Goal: Connect with others: Connect with others

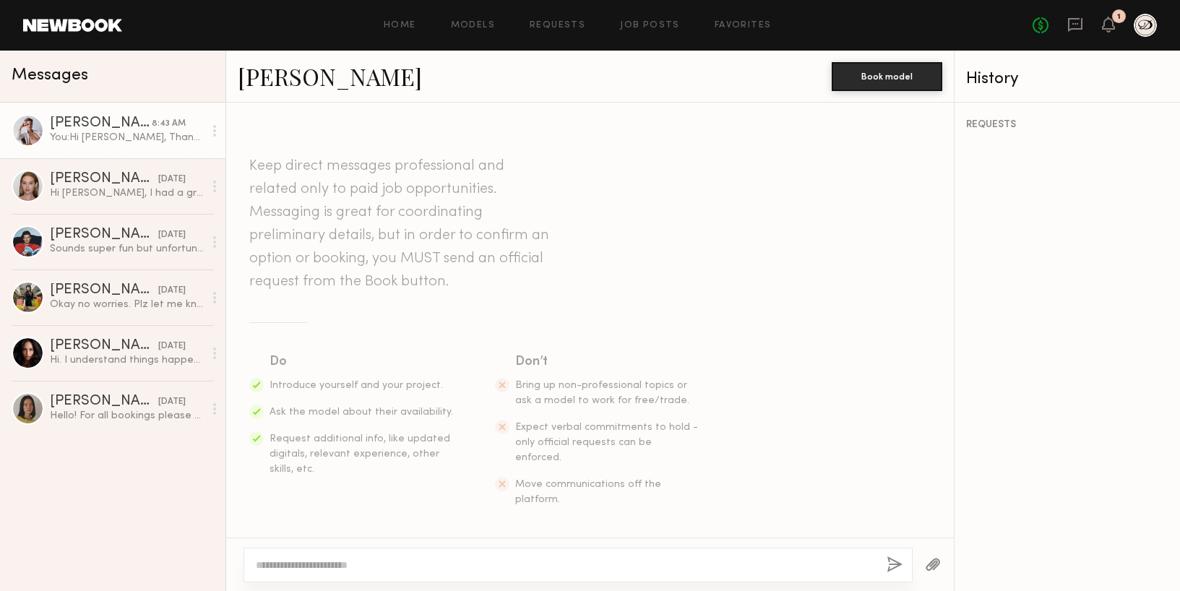
click at [1111, 33] on div "1" at bounding box center [1108, 26] width 13 height 18
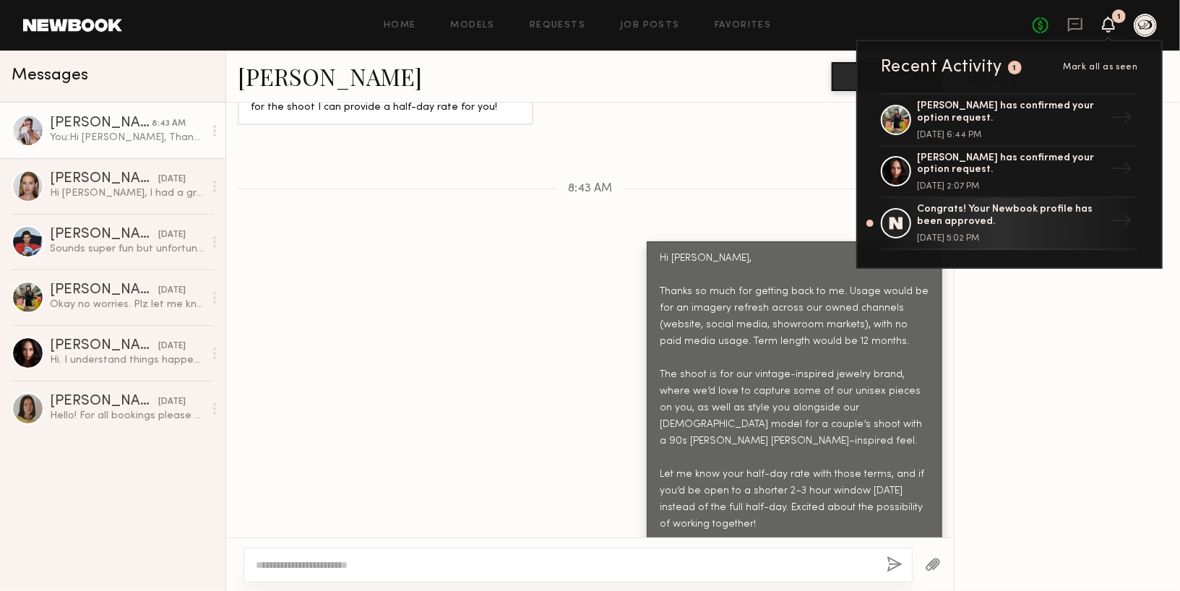
click at [1110, 23] on icon at bounding box center [1109, 24] width 12 height 10
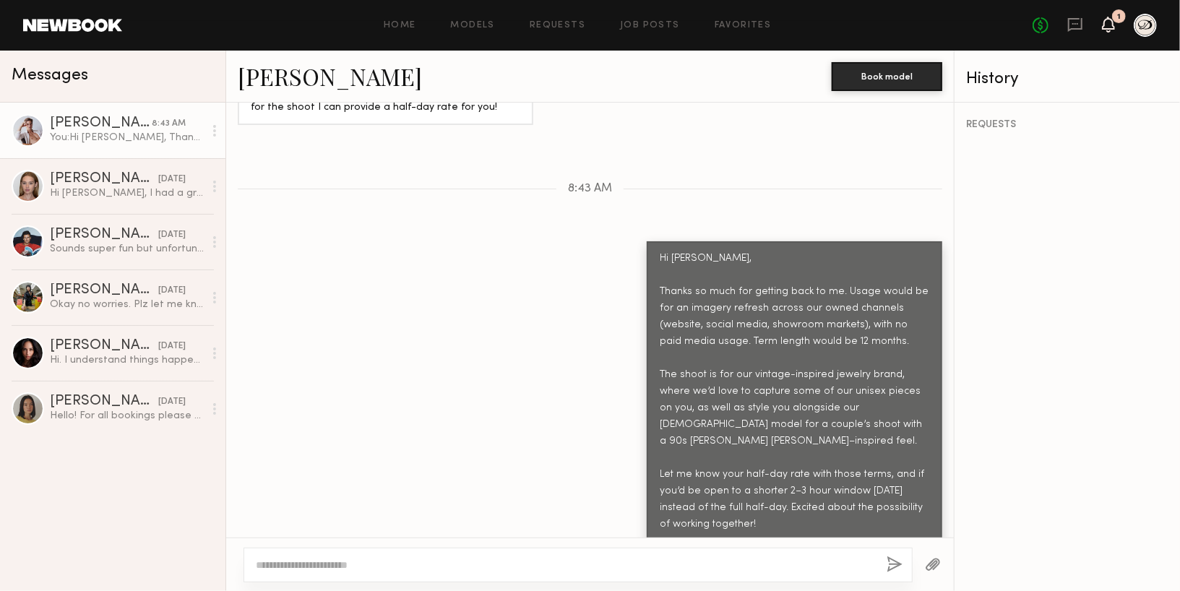
click at [1110, 23] on icon at bounding box center [1109, 24] width 12 height 10
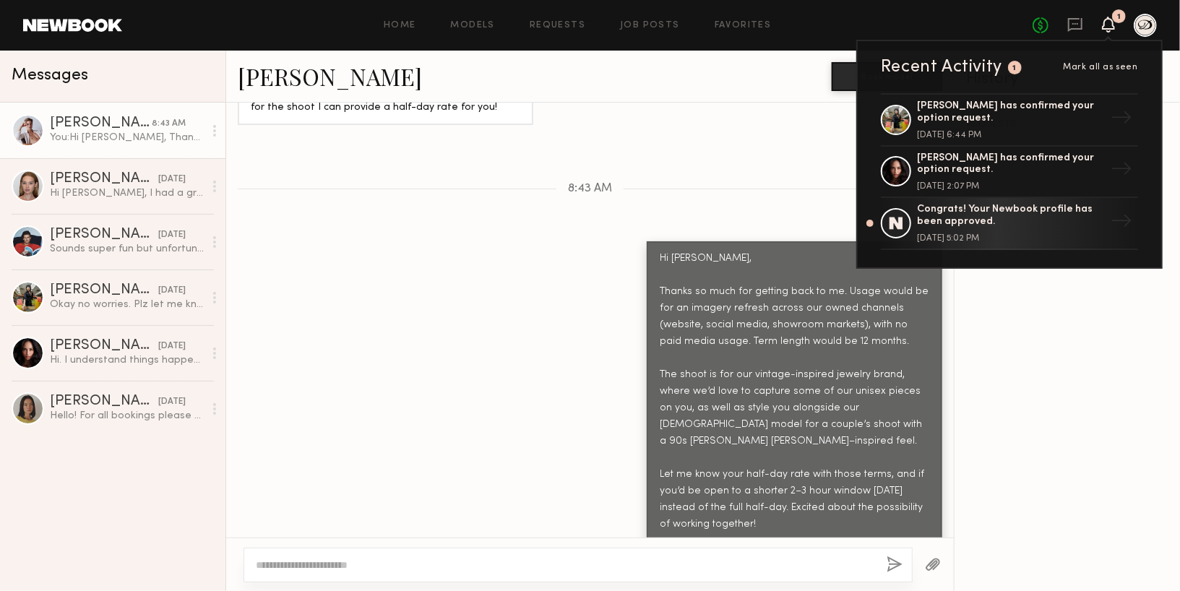
click at [1110, 23] on icon at bounding box center [1109, 24] width 12 height 10
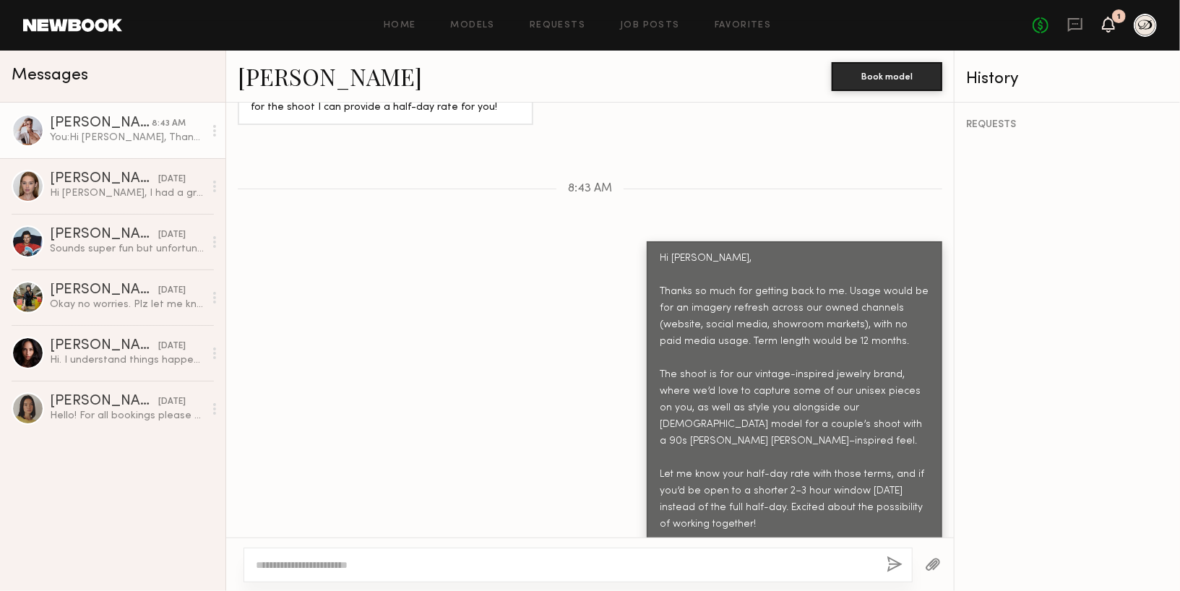
click at [1110, 23] on icon at bounding box center [1109, 24] width 12 height 10
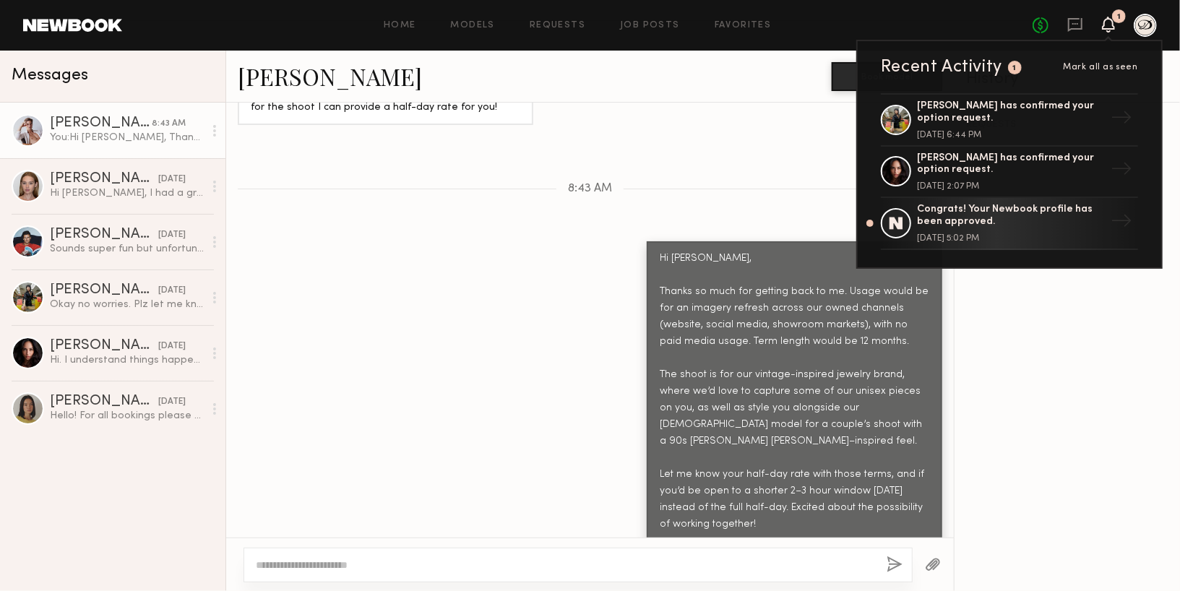
click at [1110, 23] on icon at bounding box center [1109, 24] width 12 height 10
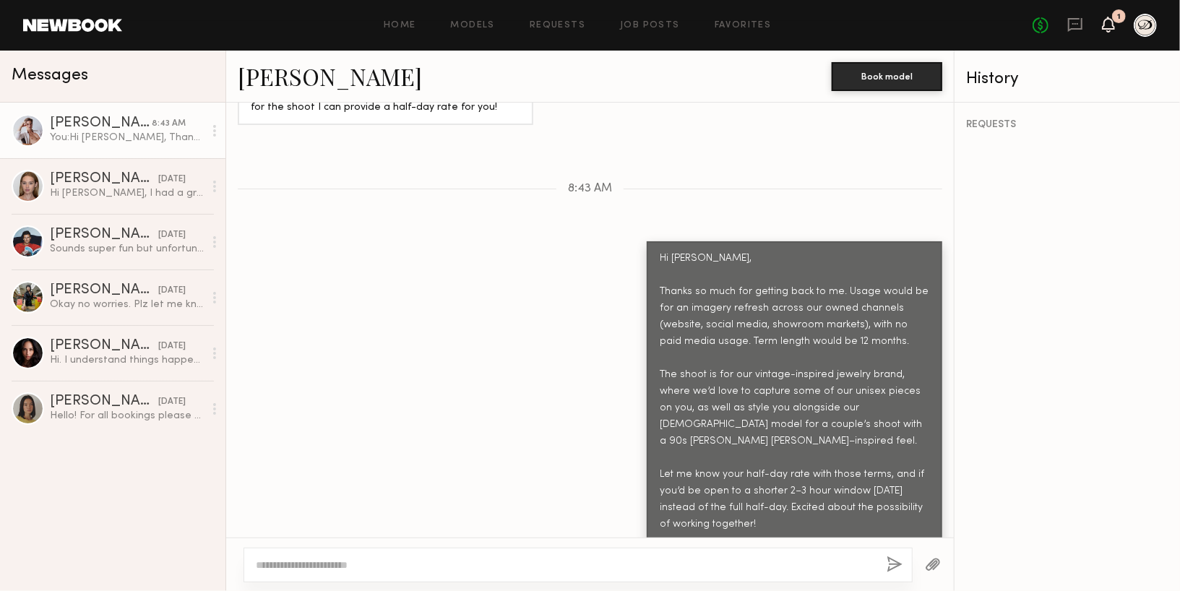
click at [1106, 21] on icon at bounding box center [1109, 24] width 12 height 10
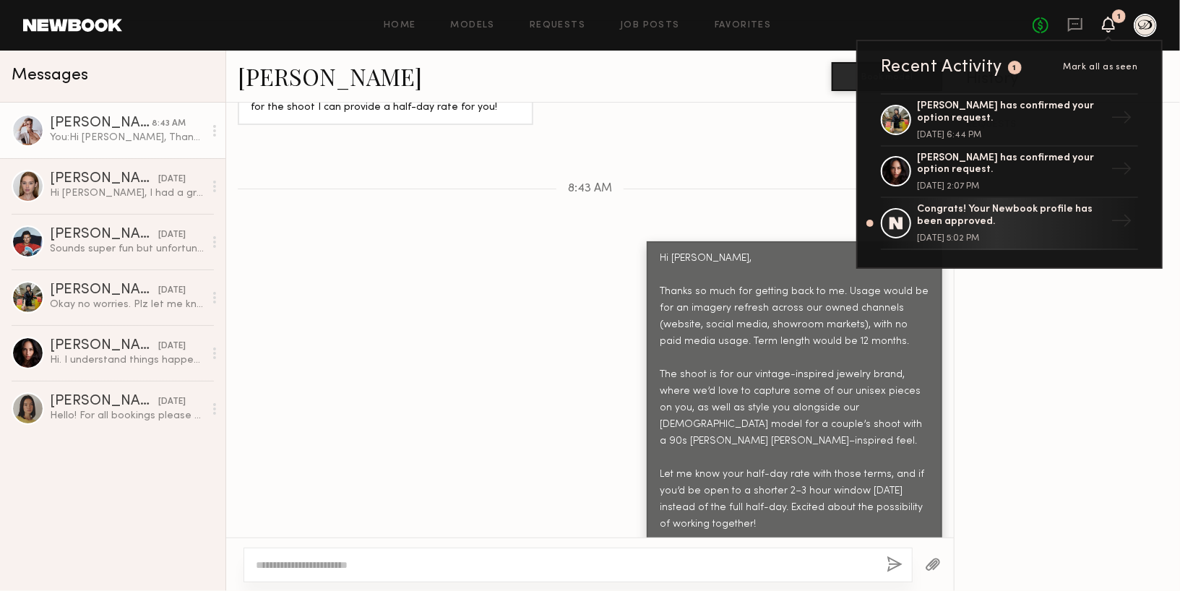
click at [1106, 21] on icon at bounding box center [1109, 24] width 12 height 10
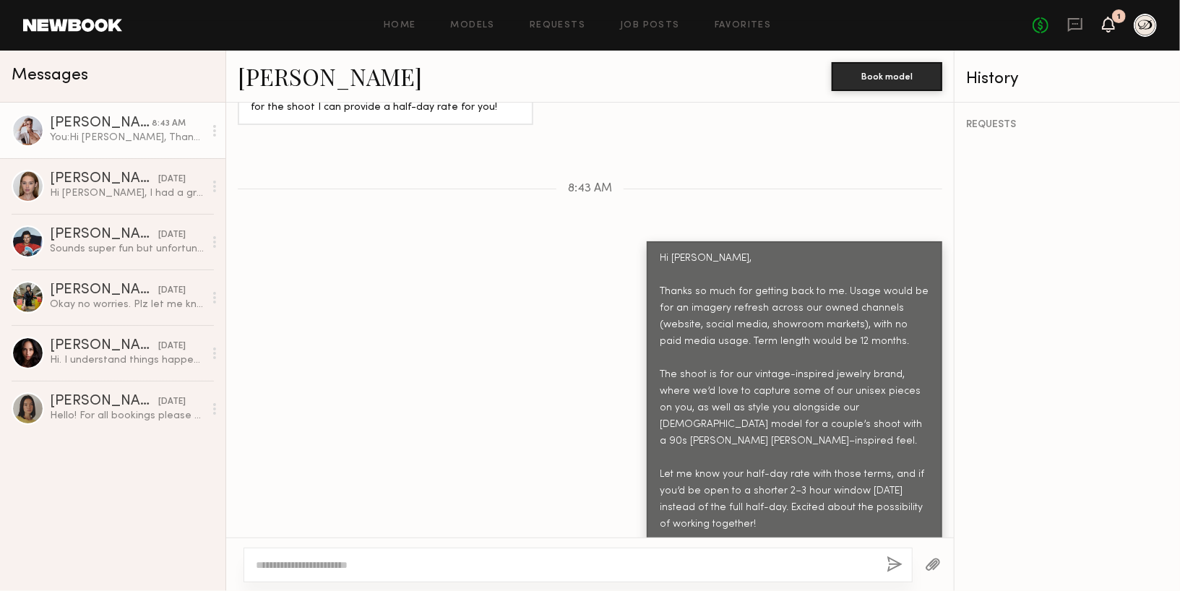
click at [1110, 20] on icon at bounding box center [1109, 24] width 12 height 10
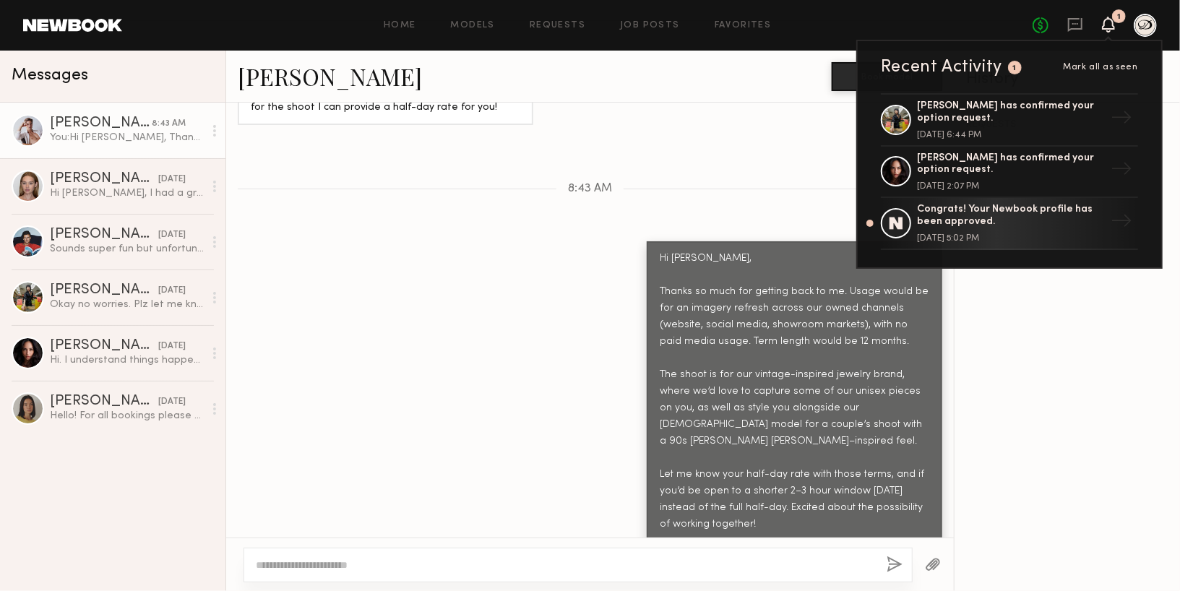
click at [1110, 20] on icon at bounding box center [1109, 24] width 12 height 10
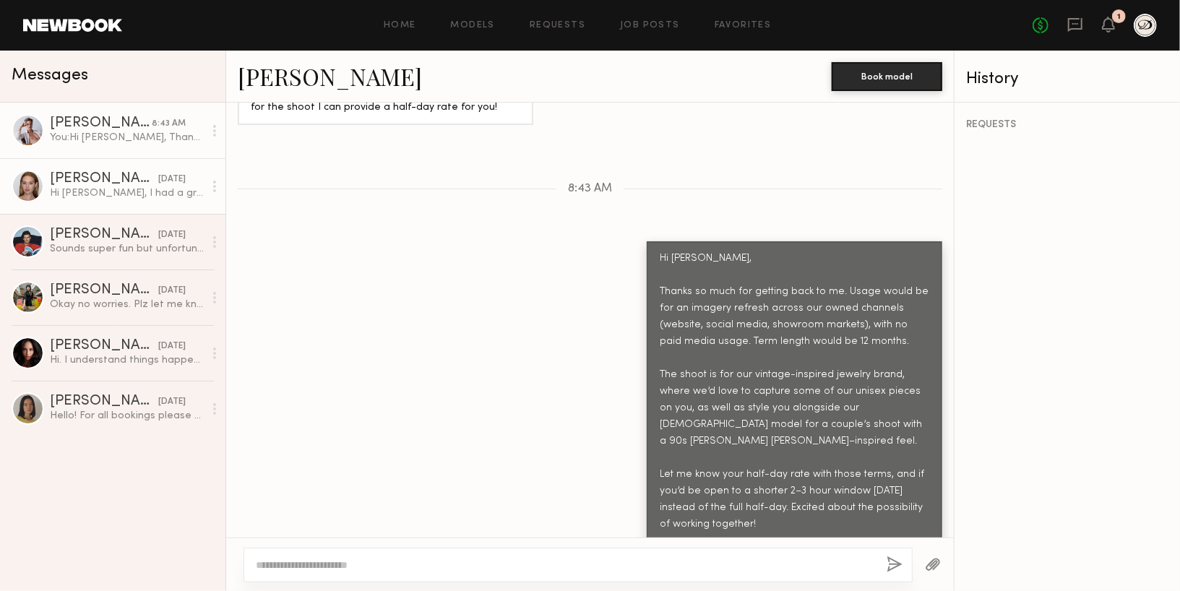
click at [64, 176] on div "Cari F." at bounding box center [104, 179] width 108 height 14
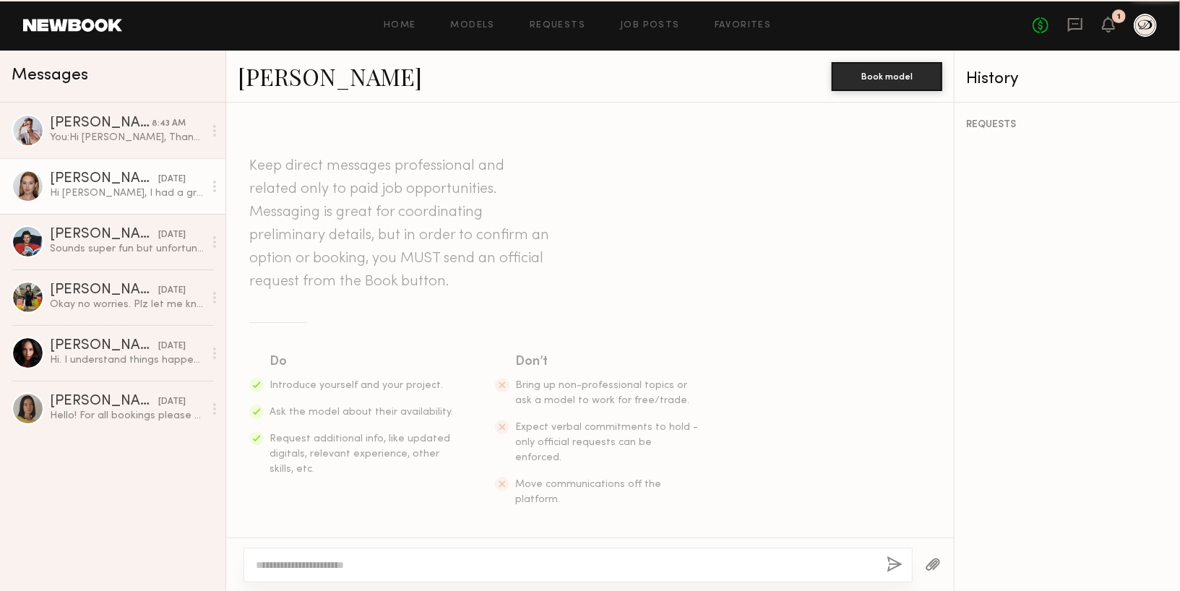
scroll to position [1895, 0]
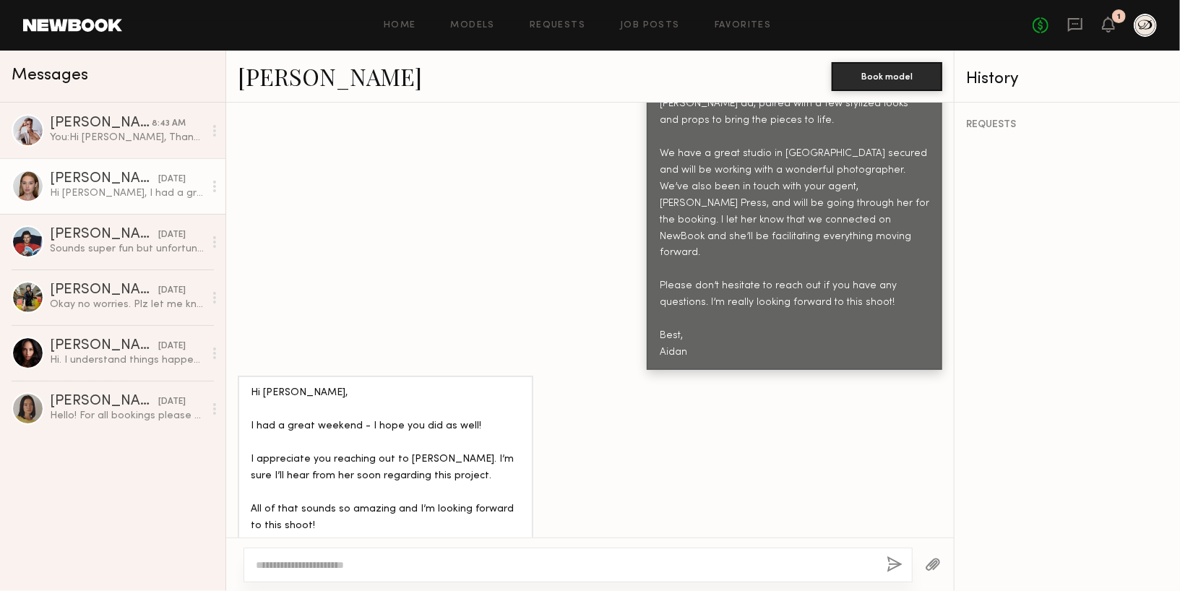
click at [249, 90] on link "Cari F." at bounding box center [330, 76] width 184 height 31
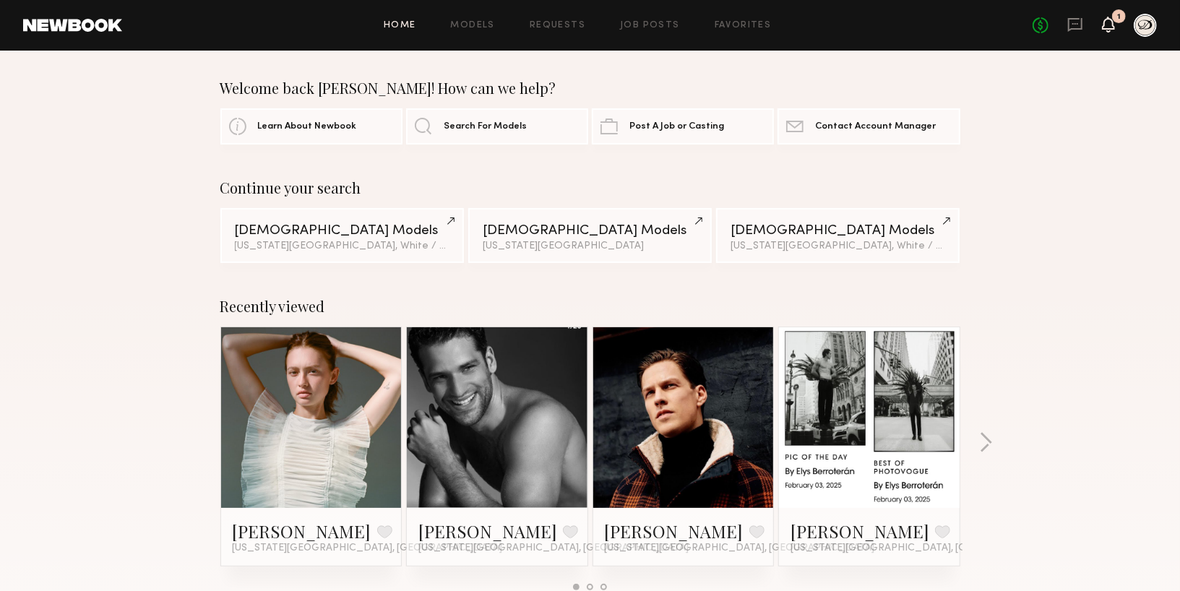
click at [1108, 23] on icon at bounding box center [1109, 24] width 12 height 10
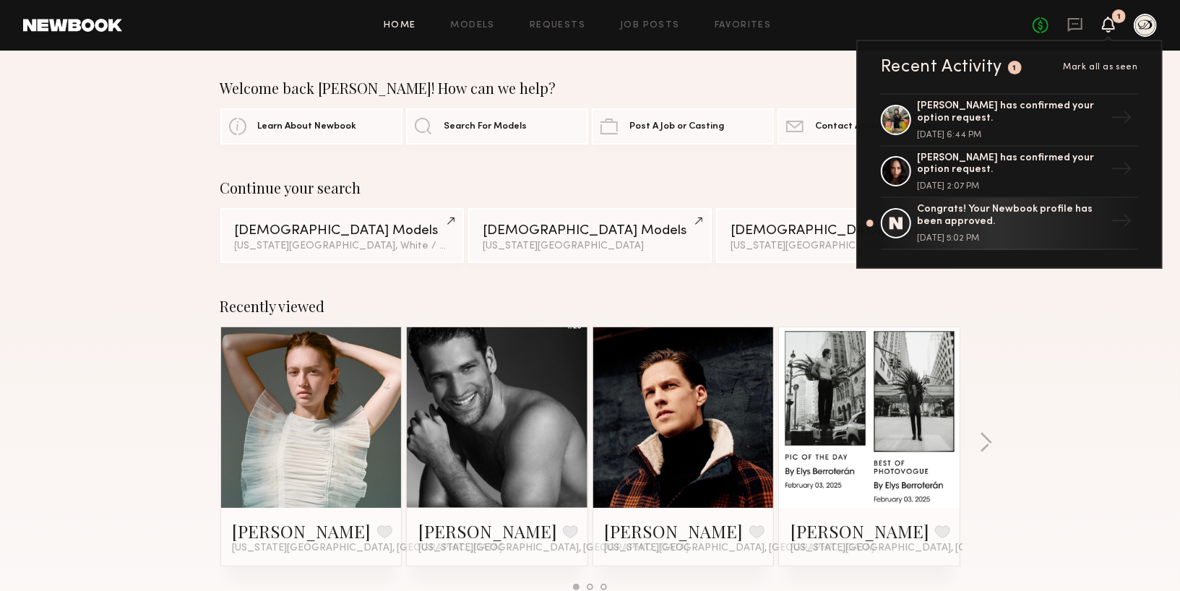
click at [1108, 22] on icon at bounding box center [1109, 24] width 12 height 10
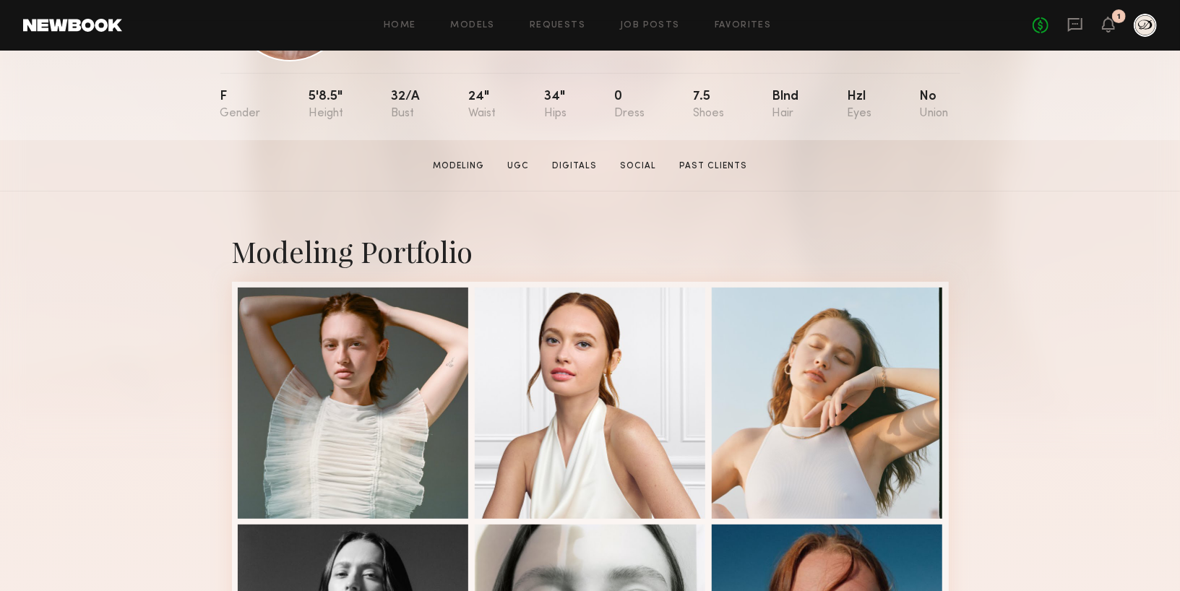
scroll to position [191, 0]
